Goal: Information Seeking & Learning: Learn about a topic

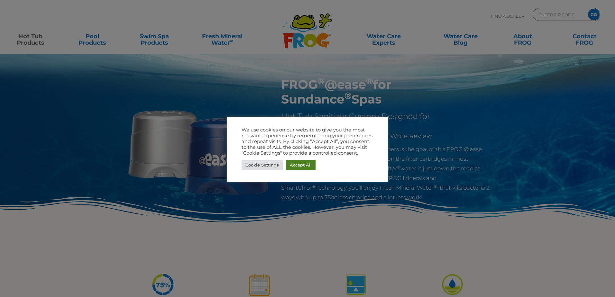
click at [305, 165] on link "Accept All" at bounding box center [301, 165] width 30 height 10
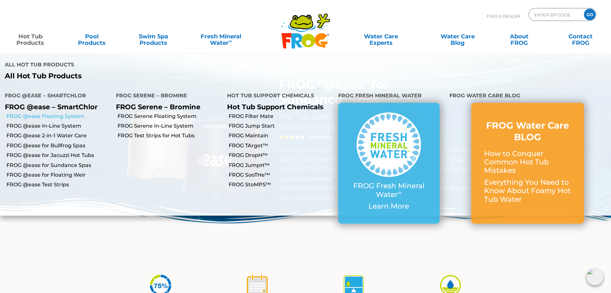
click at [56, 113] on link "FROG @ease Floating System" at bounding box center [58, 116] width 105 height 7
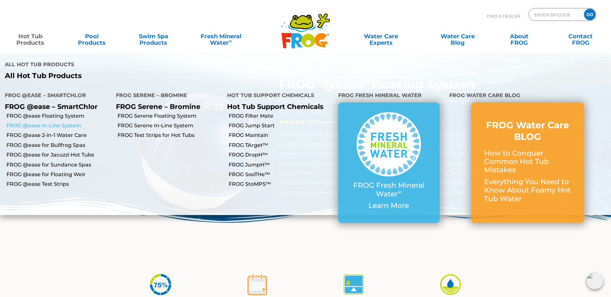
click at [38, 122] on link "FROG @ease In-Line System" at bounding box center [58, 125] width 105 height 7
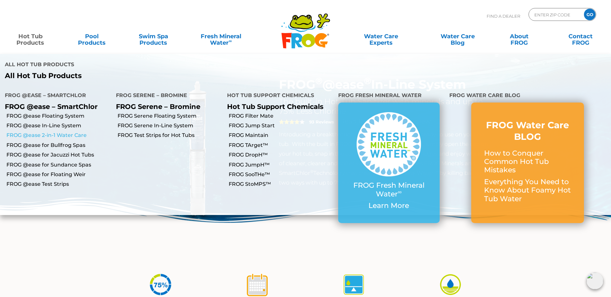
click at [33, 132] on link "FROG @ease 2-in-1 Water Care" at bounding box center [58, 135] width 105 height 7
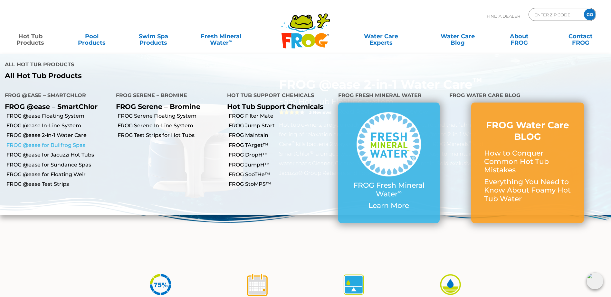
click at [48, 142] on link "FROG @ease for Bullfrog Spas" at bounding box center [58, 145] width 105 height 7
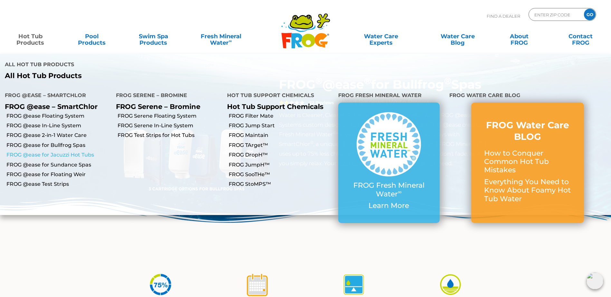
click at [32, 152] on link "FROG @ease for Jacuzzi Hot Tubs" at bounding box center [58, 155] width 105 height 7
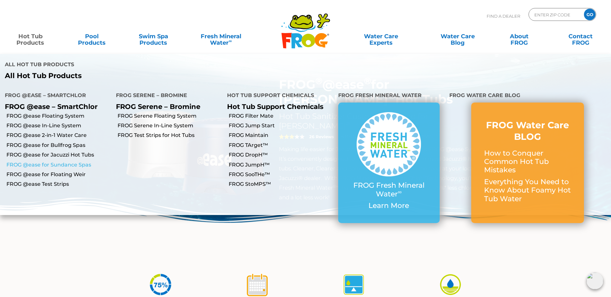
click at [40, 162] on link "FROG @ease for Sundance Spas" at bounding box center [58, 165] width 105 height 7
click at [59, 171] on link "FROG @ease for Floating Weir" at bounding box center [58, 174] width 105 height 7
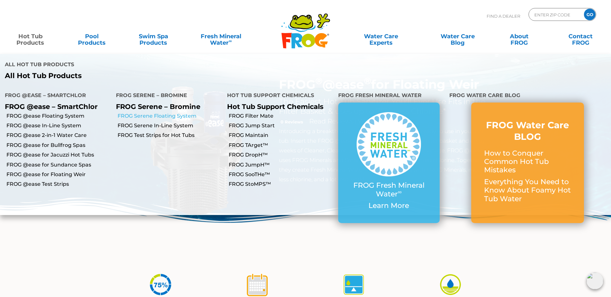
click at [161, 113] on link "FROG Serene Floating System" at bounding box center [169, 116] width 105 height 7
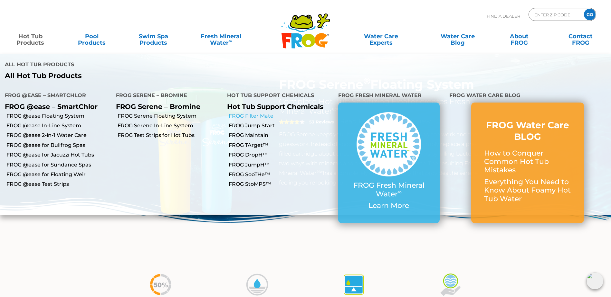
click at [253, 113] on link "FROG Filter Mate" at bounding box center [281, 116] width 105 height 7
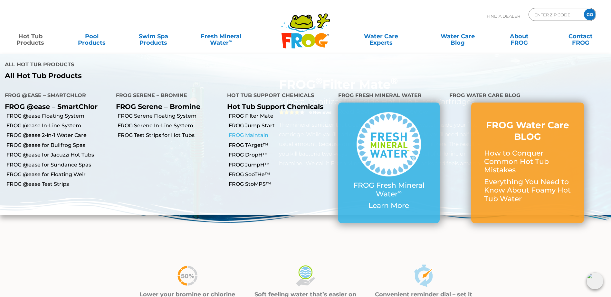
click at [254, 132] on link "FROG Maintain" at bounding box center [281, 135] width 105 height 7
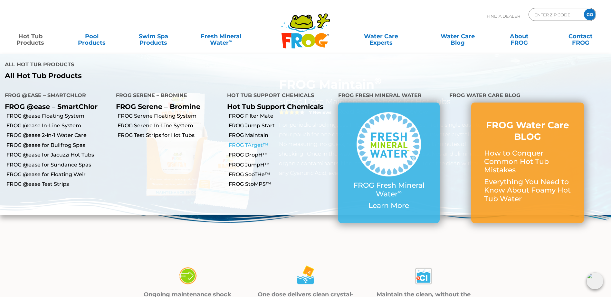
click at [251, 142] on link "FROG TArget™" at bounding box center [281, 145] width 105 height 7
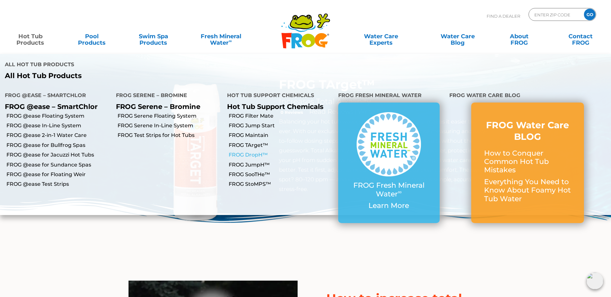
click at [251, 152] on link "FROG DropH™" at bounding box center [281, 155] width 105 height 7
